Goal: Transaction & Acquisition: Purchase product/service

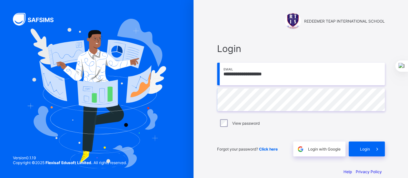
click at [369, 149] on span "Login" at bounding box center [365, 149] width 10 height 5
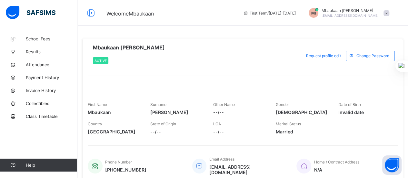
click at [39, 38] on span "School Fees" at bounding box center [52, 38] width 52 height 5
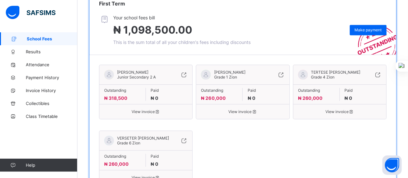
scroll to position [136, 0]
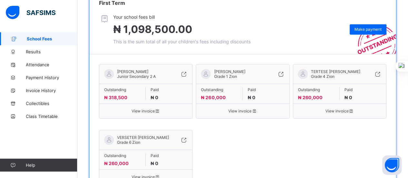
click at [372, 28] on span "Make payment" at bounding box center [368, 29] width 27 height 5
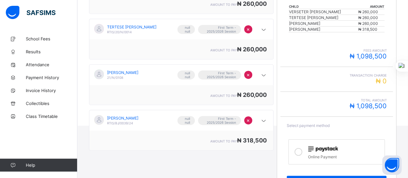
scroll to position [167, 0]
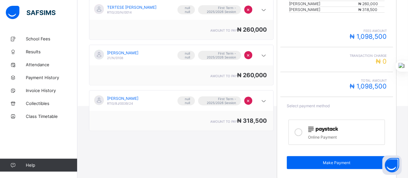
click at [301, 129] on icon at bounding box center [299, 132] width 8 height 8
click at [331, 160] on span "Make Payment" at bounding box center [337, 162] width 90 height 5
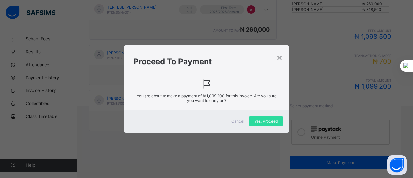
click at [272, 121] on span "Yes, Proceed" at bounding box center [266, 121] width 24 height 5
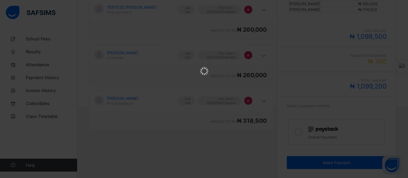
scroll to position [0, 0]
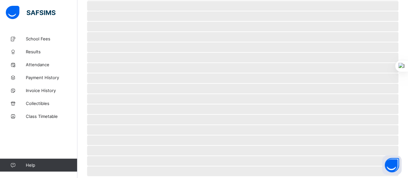
scroll to position [65, 0]
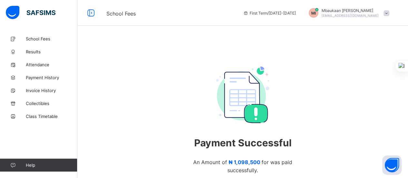
click at [44, 38] on span "School Fees" at bounding box center [52, 38] width 52 height 5
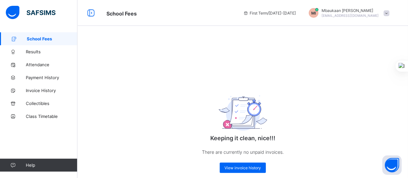
scroll to position [12, 0]
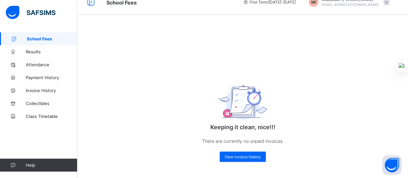
click at [247, 157] on span "View invoice history" at bounding box center [243, 156] width 36 height 5
click at [251, 158] on span "View invoice history" at bounding box center [243, 156] width 36 height 5
click at [39, 80] on span "Payment History" at bounding box center [52, 77] width 52 height 5
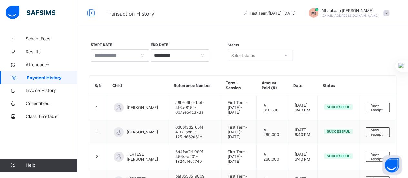
click at [41, 36] on span "School Fees" at bounding box center [52, 38] width 52 height 5
